Goal: Check status: Check status

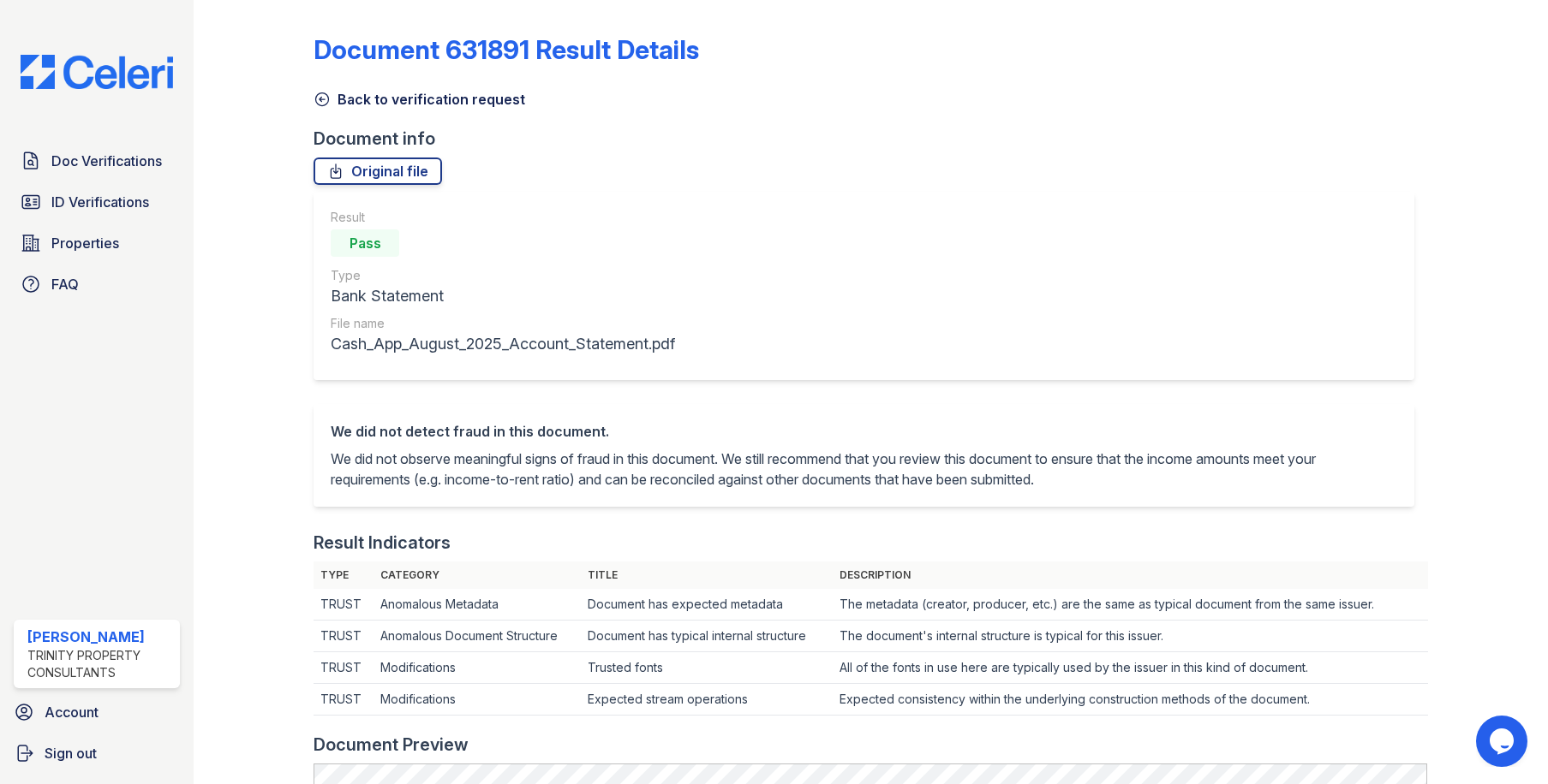
click at [1446, 167] on div at bounding box center [1474, 777] width 92 height 1541
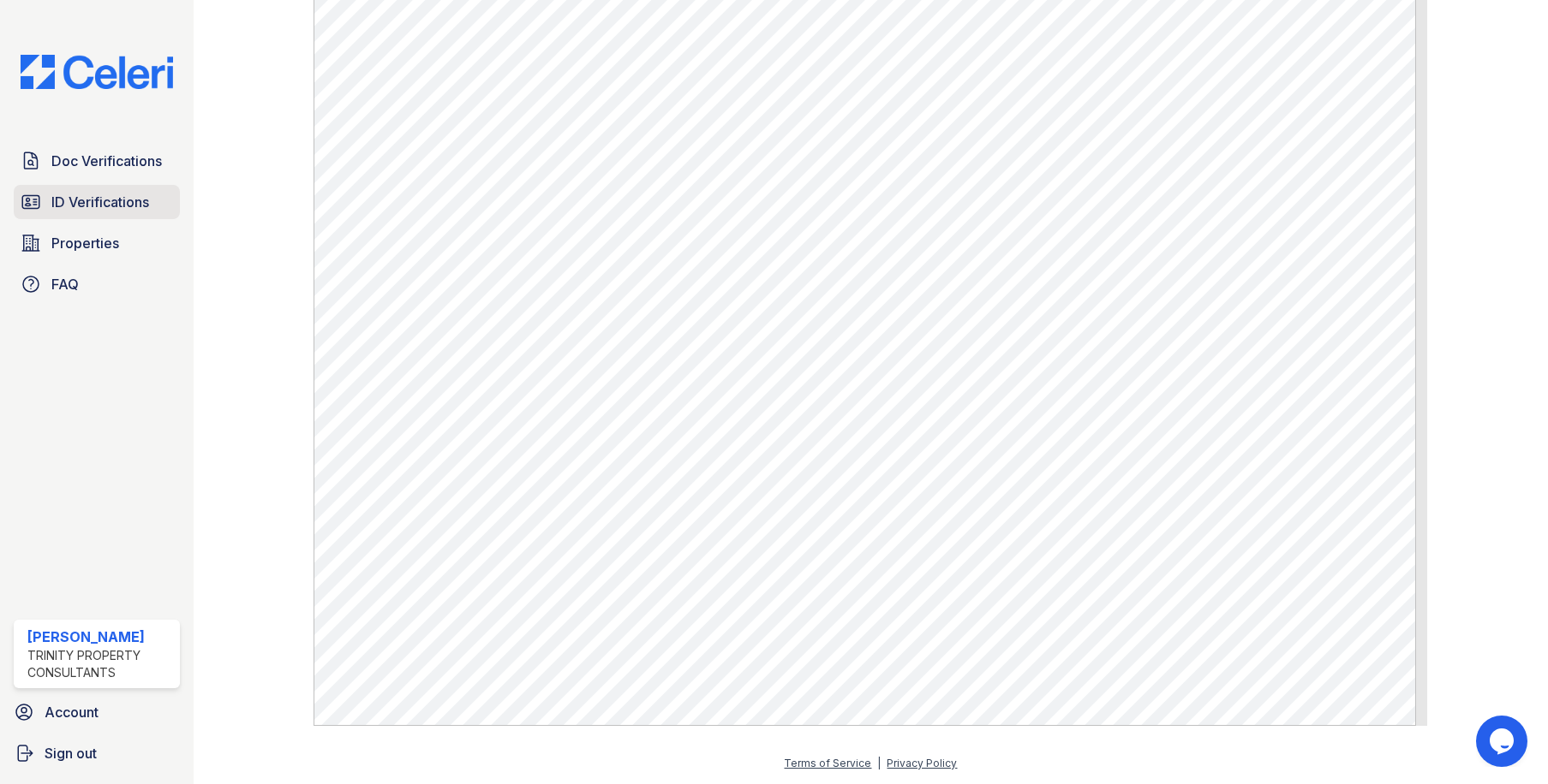
click at [67, 207] on span "ID Verifications" at bounding box center [99, 201] width 97 height 21
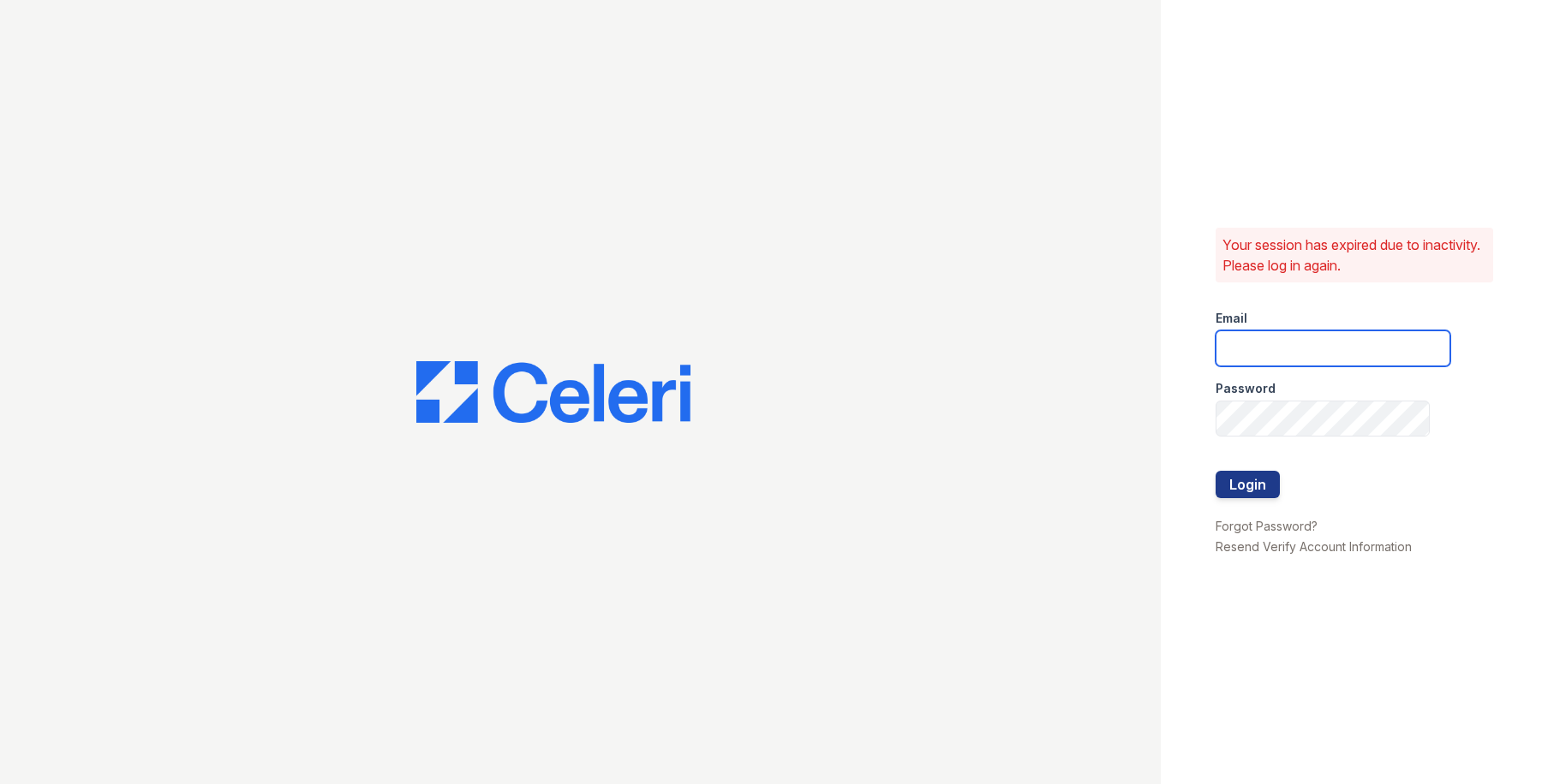
click at [1377, 359] on input "email" at bounding box center [1333, 348] width 235 height 36
type input "owilliams@trinity-pm.com"
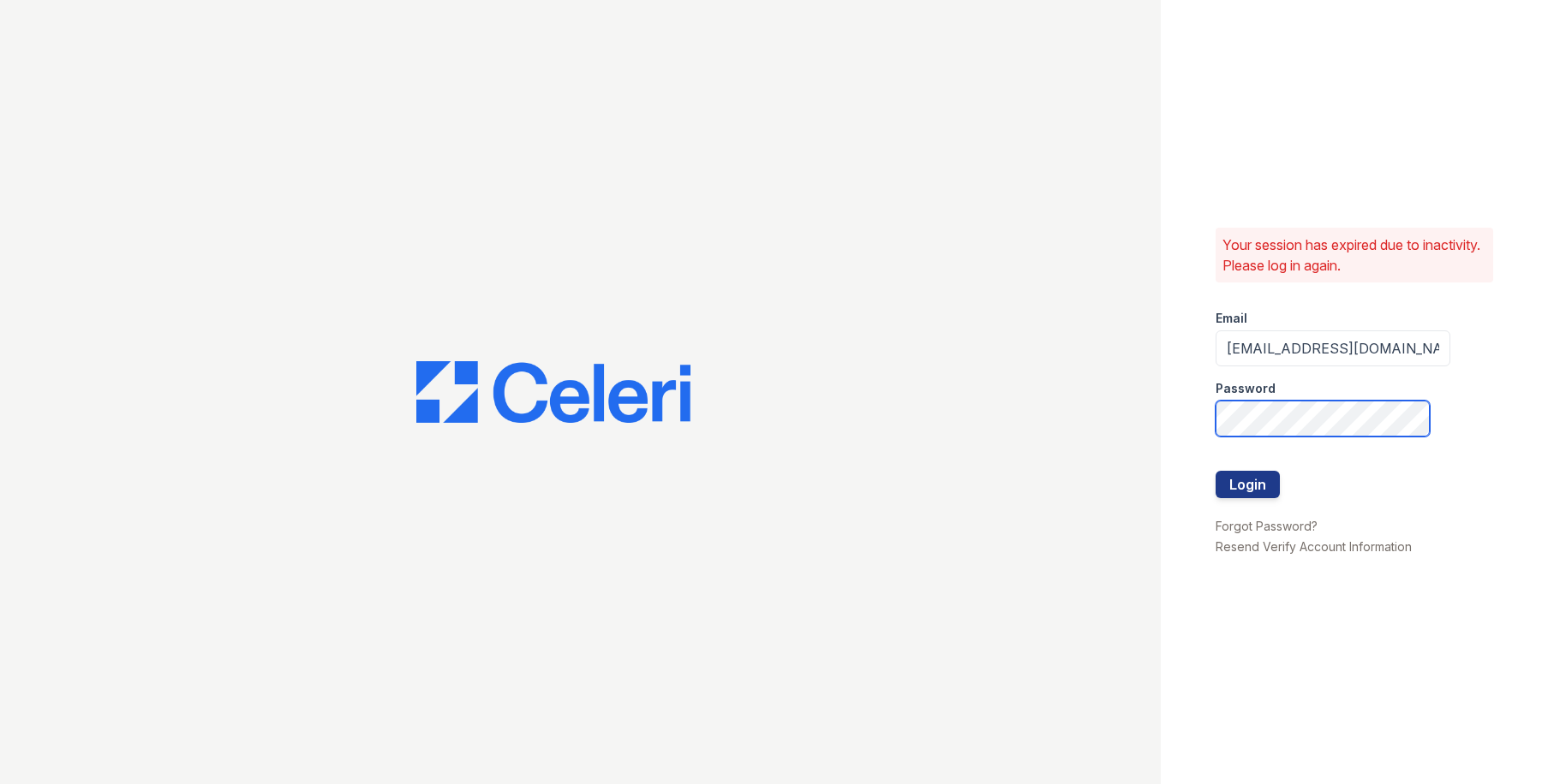
click at [1216, 471] on button "Login" at bounding box center [1247, 484] width 64 height 28
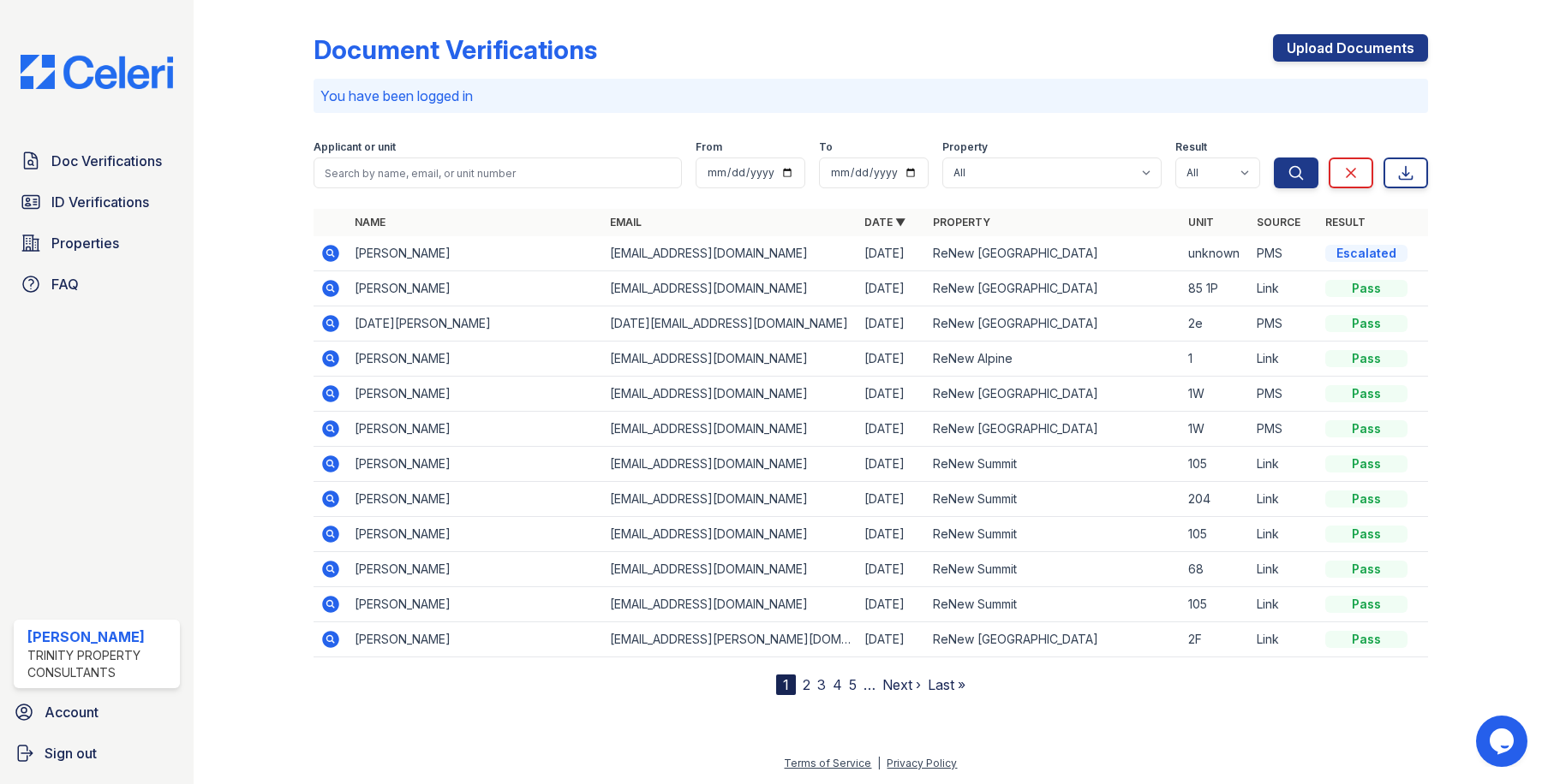
click at [330, 260] on icon at bounding box center [331, 252] width 17 height 17
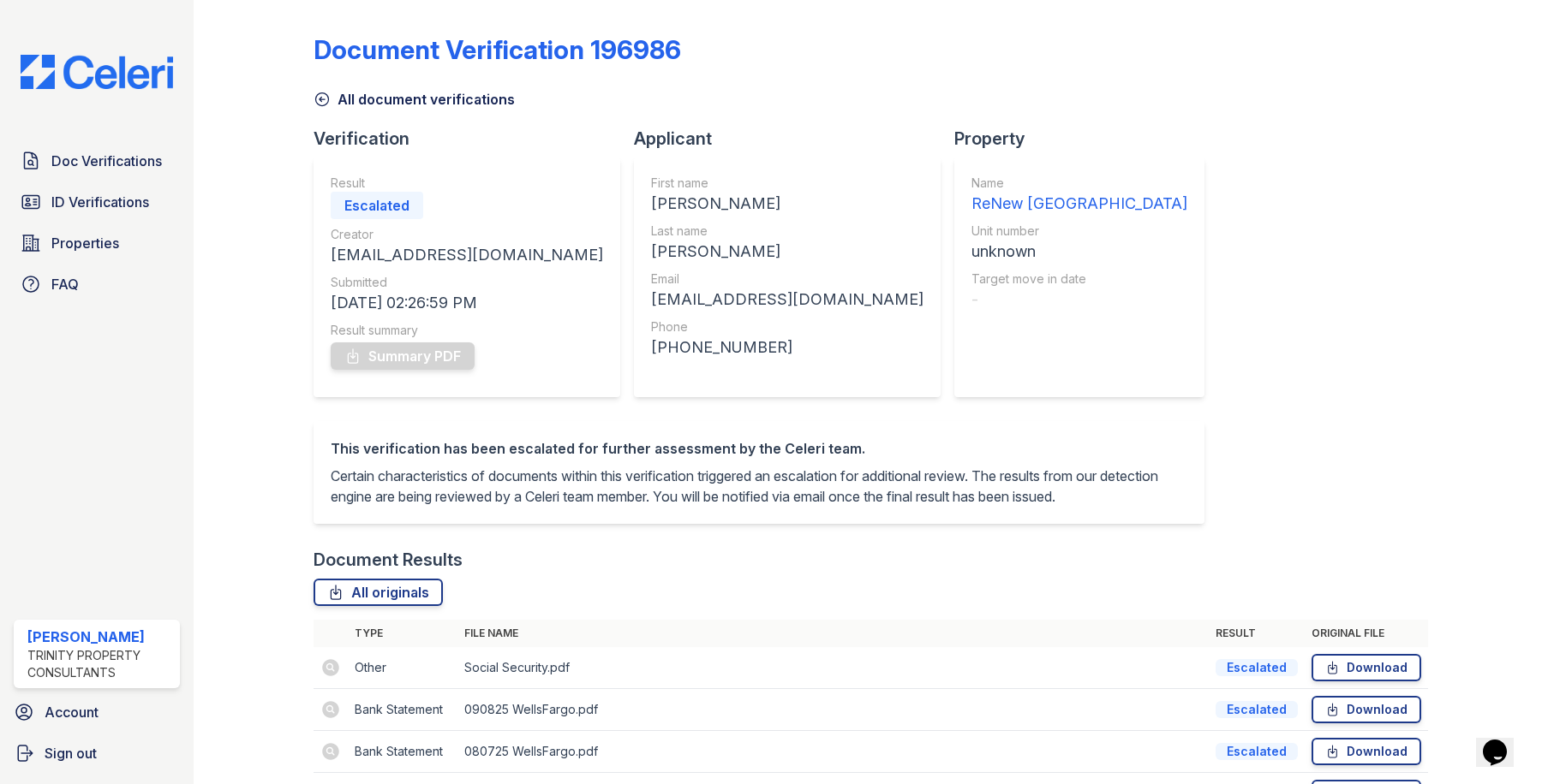
click at [323, 96] on icon at bounding box center [321, 98] width 17 height 17
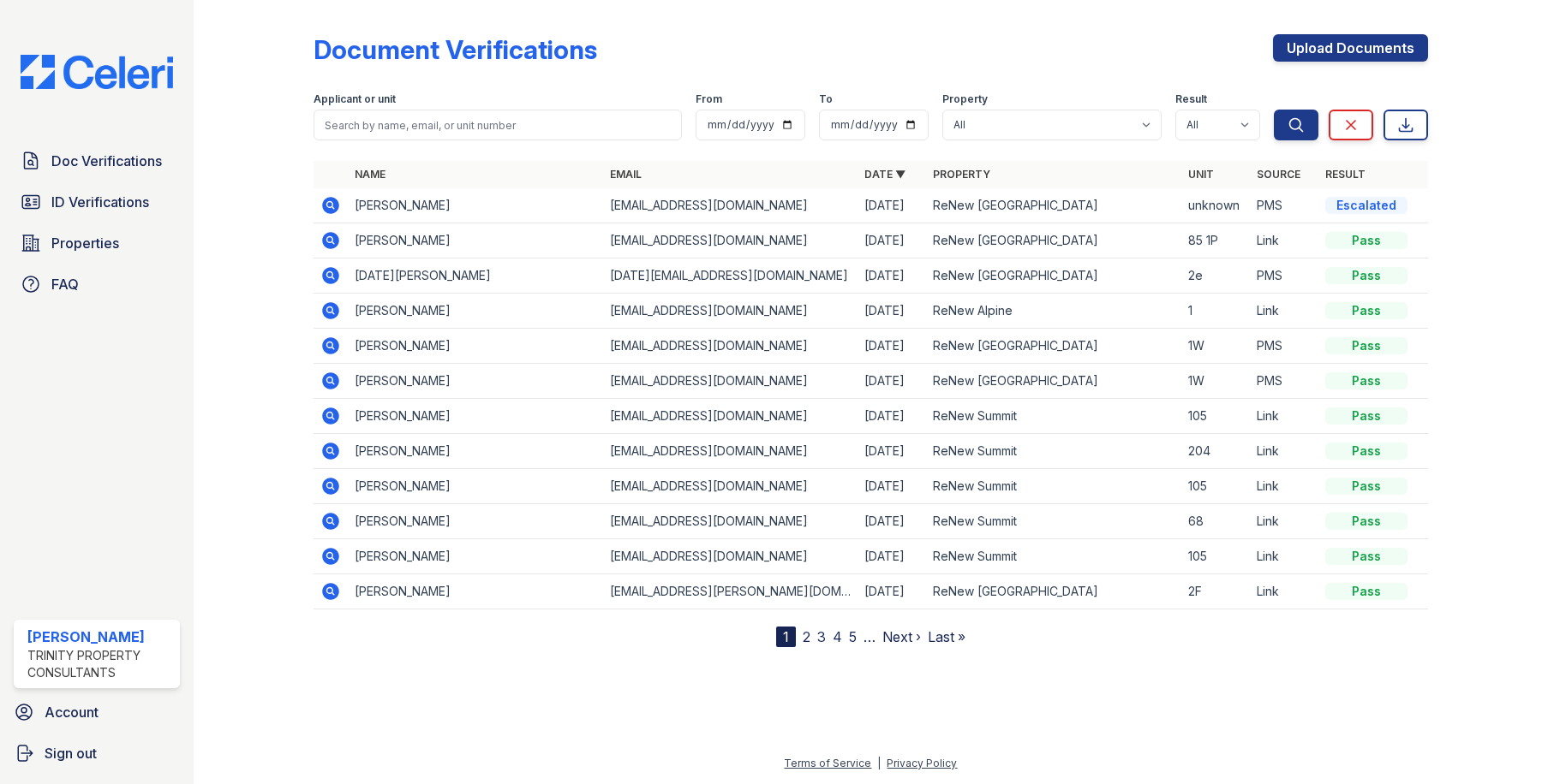
click at [1499, 215] on div at bounding box center [1474, 327] width 92 height 641
click at [1089, 704] on div at bounding box center [871, 714] width 1299 height 79
click at [336, 240] on icon at bounding box center [331, 240] width 17 height 17
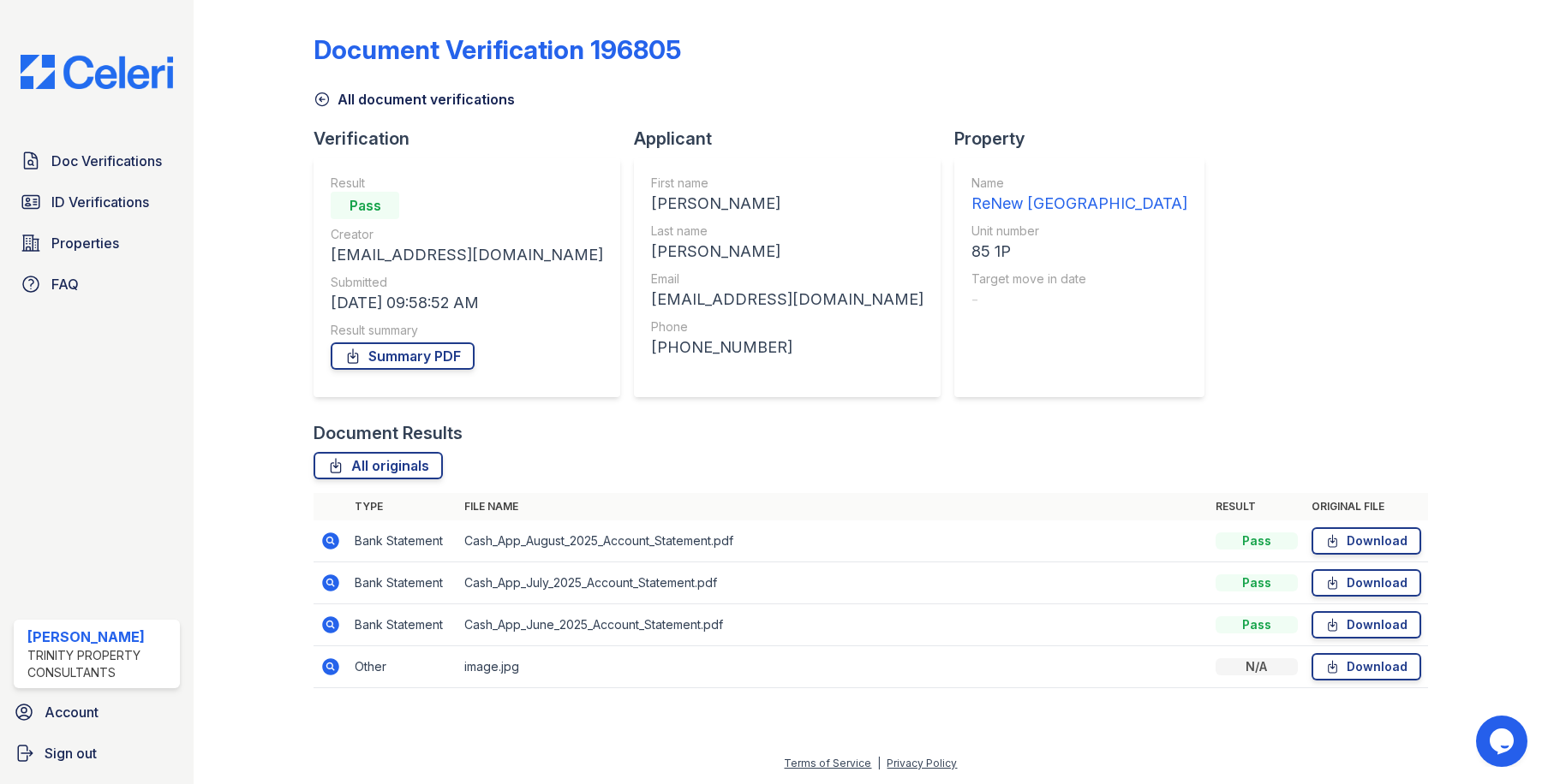
click at [329, 544] on icon at bounding box center [331, 540] width 17 height 17
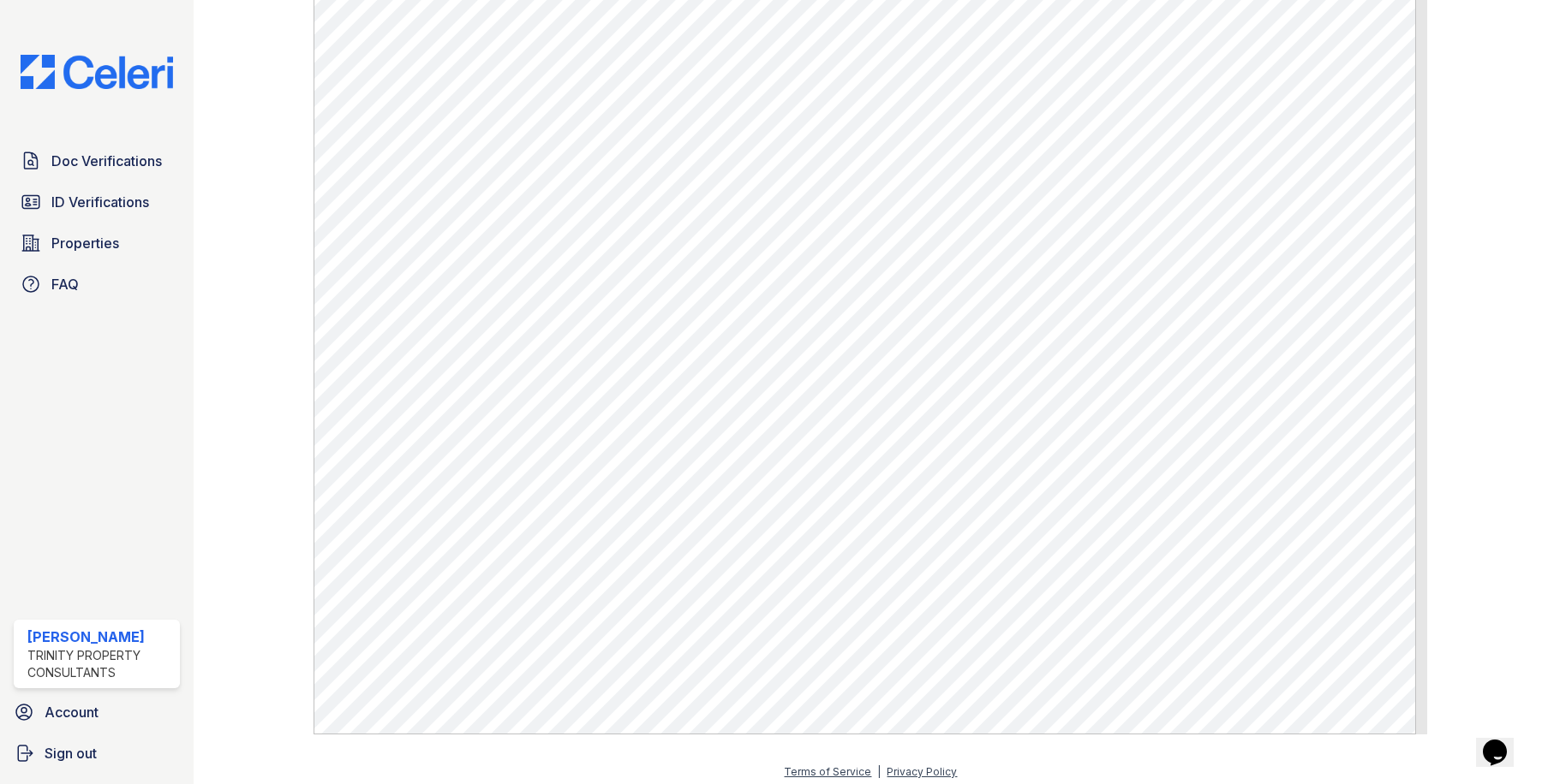
scroll to position [822, 0]
